Goal: Task Accomplishment & Management: Manage account settings

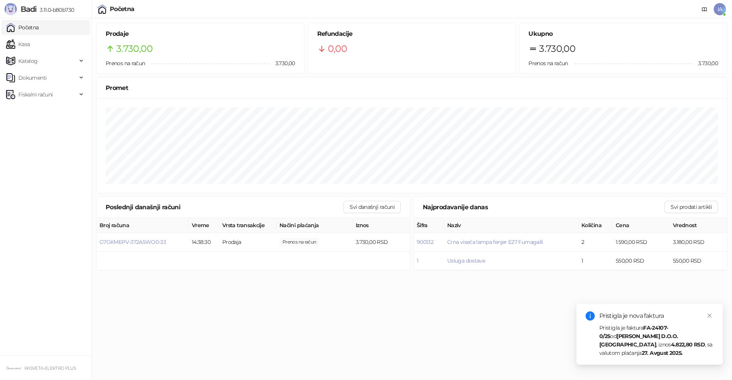
click at [640, 340] on div "Pristigla je faktura FA-24107-0/25 od [PERSON_NAME] D.O.O. [PERSON_NAME] , izno…" at bounding box center [657, 341] width 114 height 34
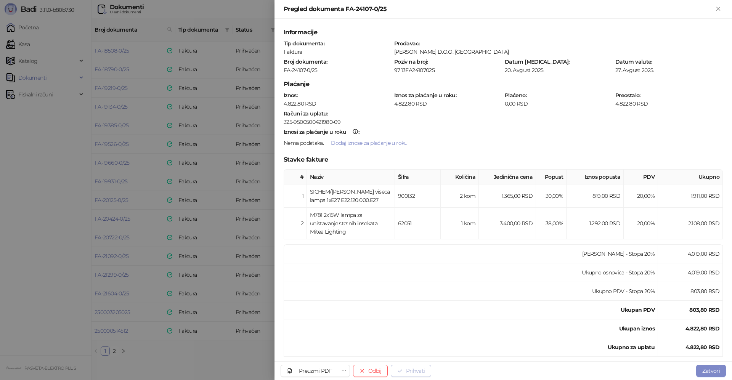
click at [407, 370] on button "Prihvati" at bounding box center [411, 371] width 40 height 12
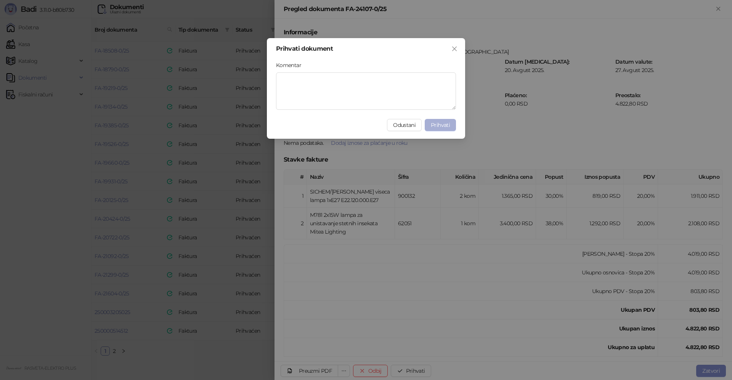
click at [444, 125] on span "Prihvati" at bounding box center [440, 125] width 19 height 7
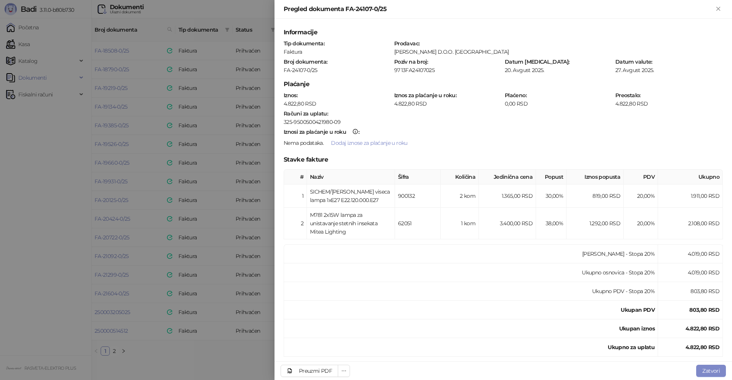
click at [215, 357] on div at bounding box center [366, 190] width 732 height 380
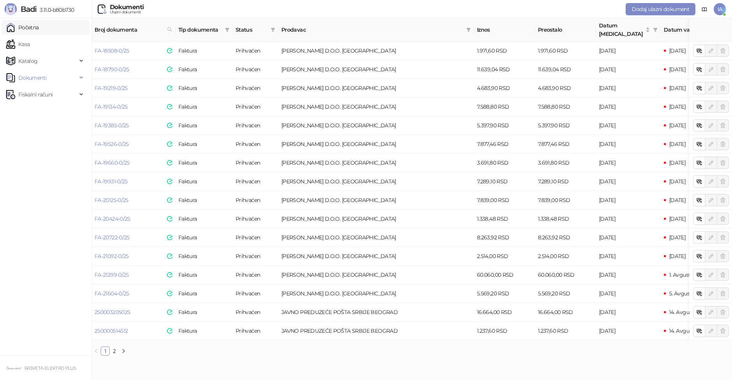
click at [39, 32] on link "Početna" at bounding box center [22, 27] width 33 height 15
